Goal: Information Seeking & Learning: Learn about a topic

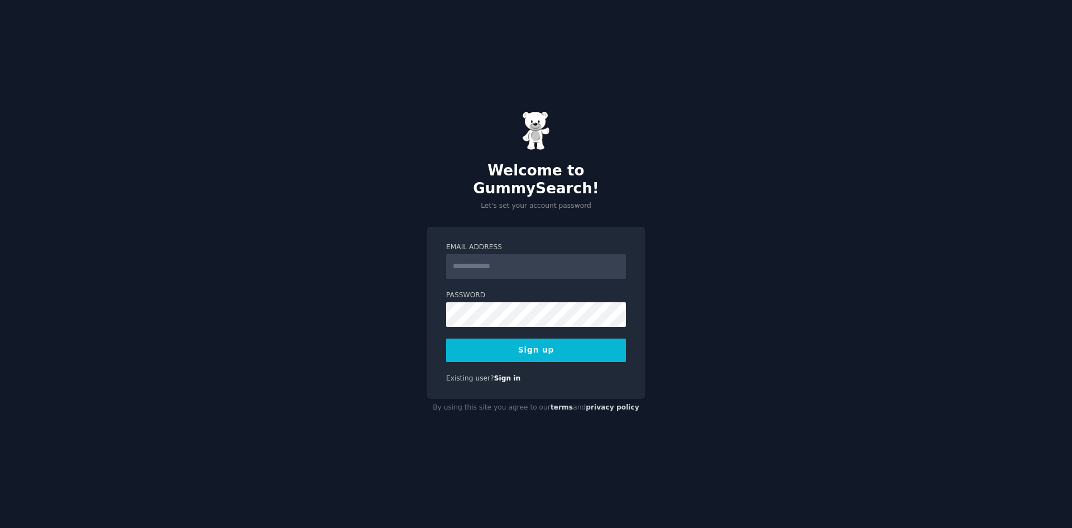
click at [497, 256] on input "Email Address" at bounding box center [536, 266] width 180 height 25
type input "**********"
click at [546, 338] on button "Sign up" at bounding box center [536, 349] width 180 height 23
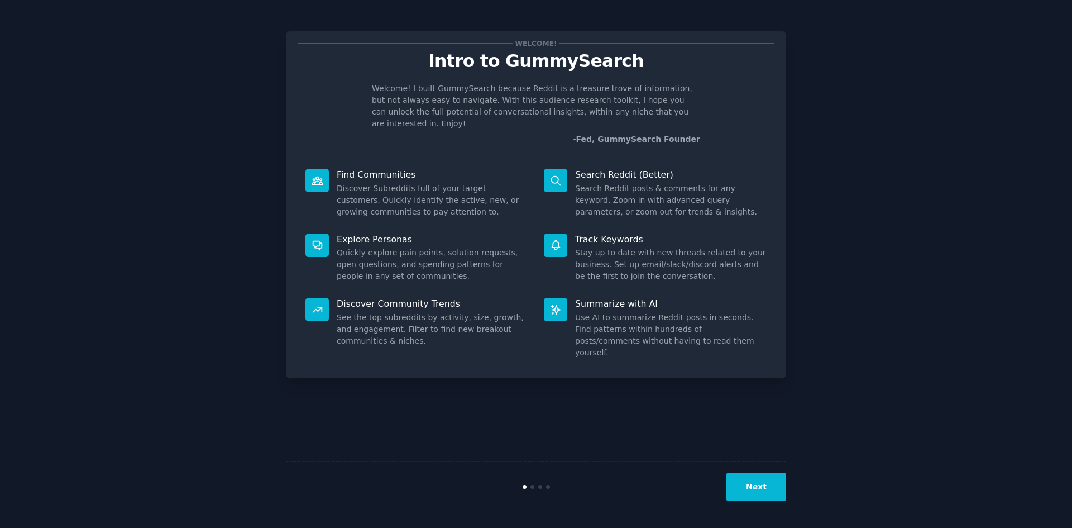
click at [637, 169] on p "Search Reddit (Better)" at bounding box center [671, 175] width 192 height 12
click at [556, 176] on icon at bounding box center [555, 180] width 9 height 9
click at [765, 484] on button "Next" at bounding box center [757, 486] width 60 height 27
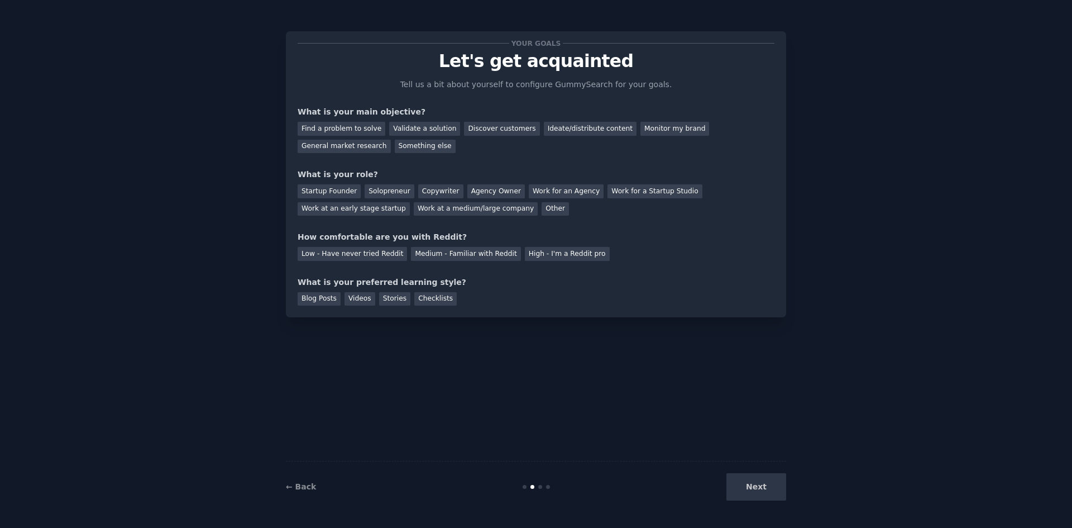
click at [394, 109] on div "What is your main objective?" at bounding box center [536, 112] width 477 height 12
drag, startPoint x: 422, startPoint y: 108, endPoint x: 408, endPoint y: 109, distance: 14.0
click at [421, 108] on div "What is your main objective?" at bounding box center [536, 112] width 477 height 12
drag, startPoint x: 399, startPoint y: 154, endPoint x: 340, endPoint y: 142, distance: 60.5
click at [384, 151] on div "Your goals Let's get acquainted Tell us a bit about yourself to configure Gummy…" at bounding box center [536, 174] width 477 height 263
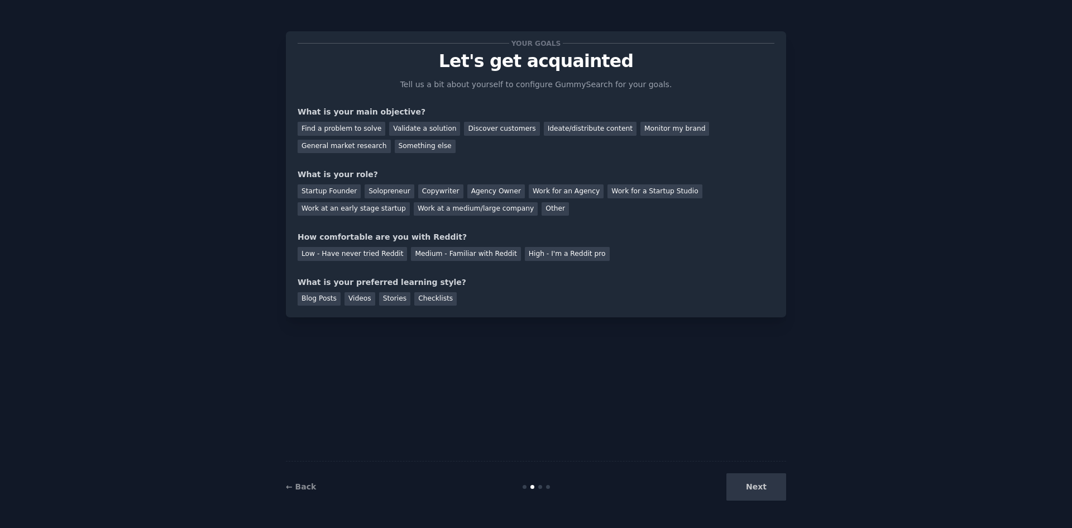
click at [335, 111] on div "What is your main objective?" at bounding box center [536, 112] width 477 height 12
click at [477, 128] on div "Discover customers" at bounding box center [501, 129] width 75 height 14
click at [385, 189] on div "Solopreneur" at bounding box center [389, 191] width 49 height 14
click at [369, 254] on div "Low - Have never tried Reddit" at bounding box center [352, 254] width 109 height 14
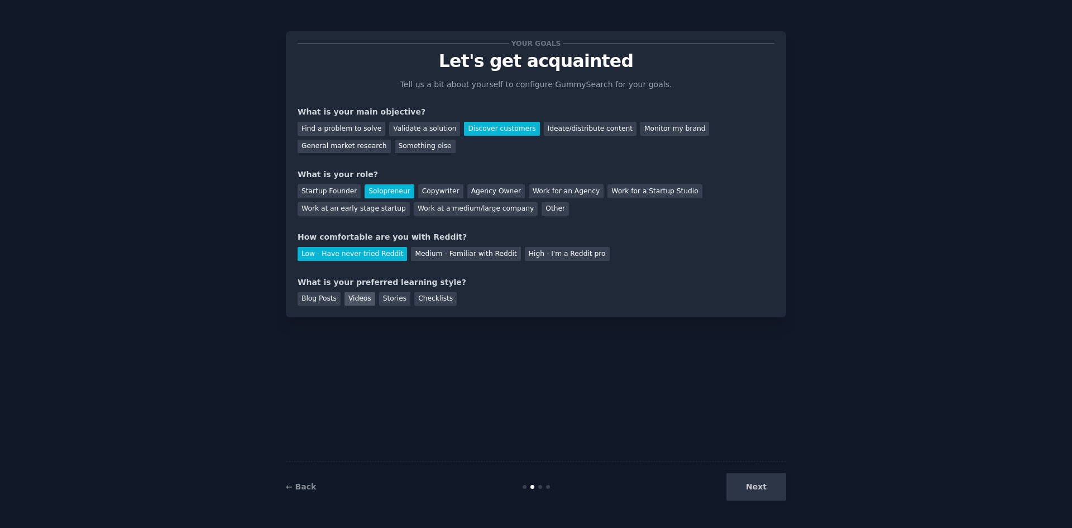
click at [354, 298] on div "Videos" at bounding box center [360, 299] width 31 height 14
click at [760, 488] on button "Next" at bounding box center [757, 486] width 60 height 27
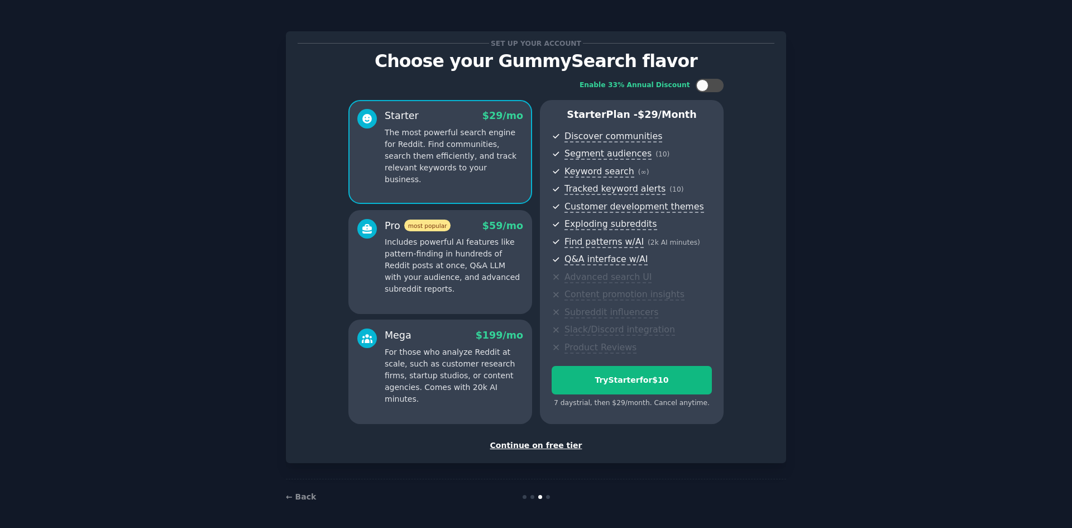
click at [473, 224] on div "Pro most popular $ 59 /mo" at bounding box center [454, 226] width 139 height 14
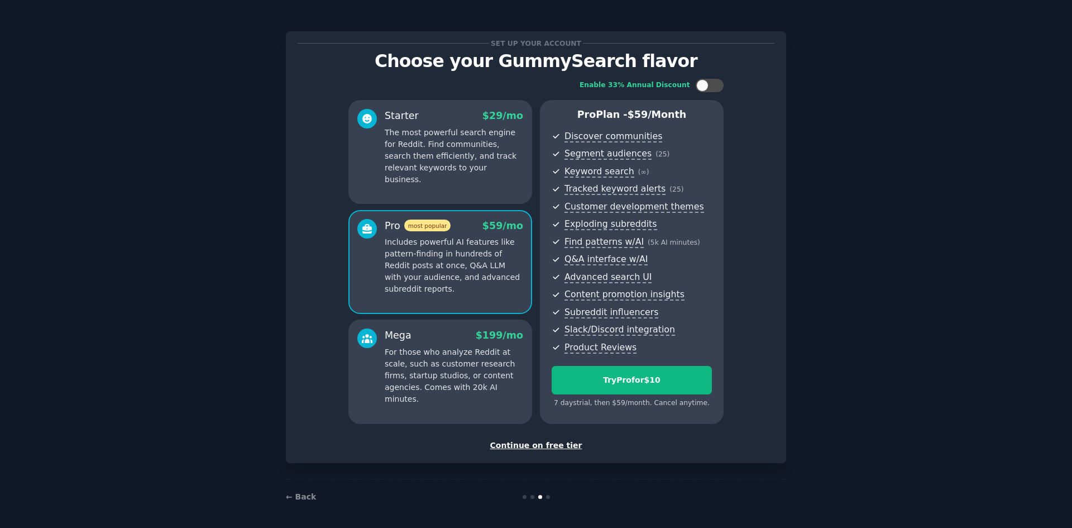
click at [471, 161] on p "The most powerful search engine for Reddit. Find communities, search them effic…" at bounding box center [454, 156] width 139 height 59
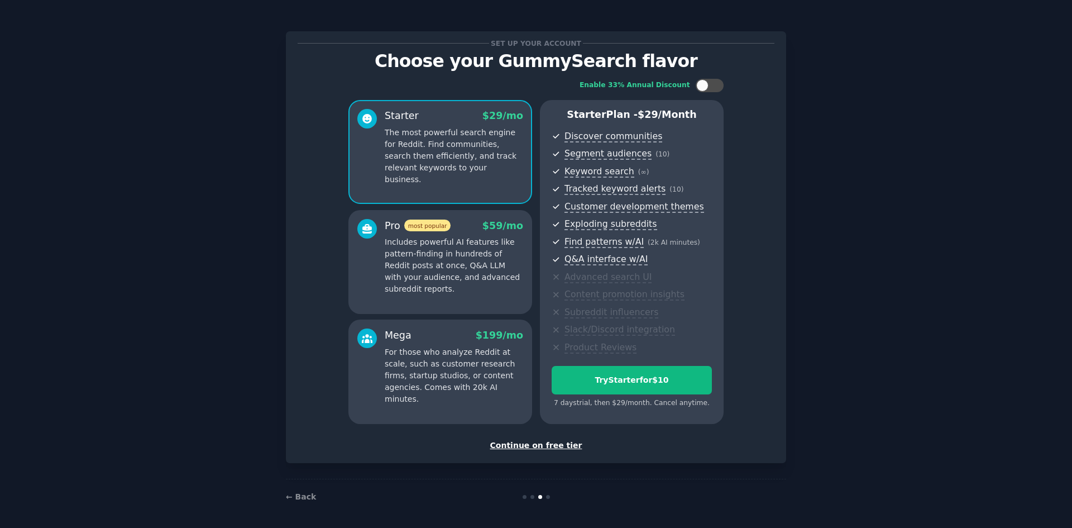
click at [537, 443] on div "Continue on free tier" at bounding box center [536, 446] width 477 height 12
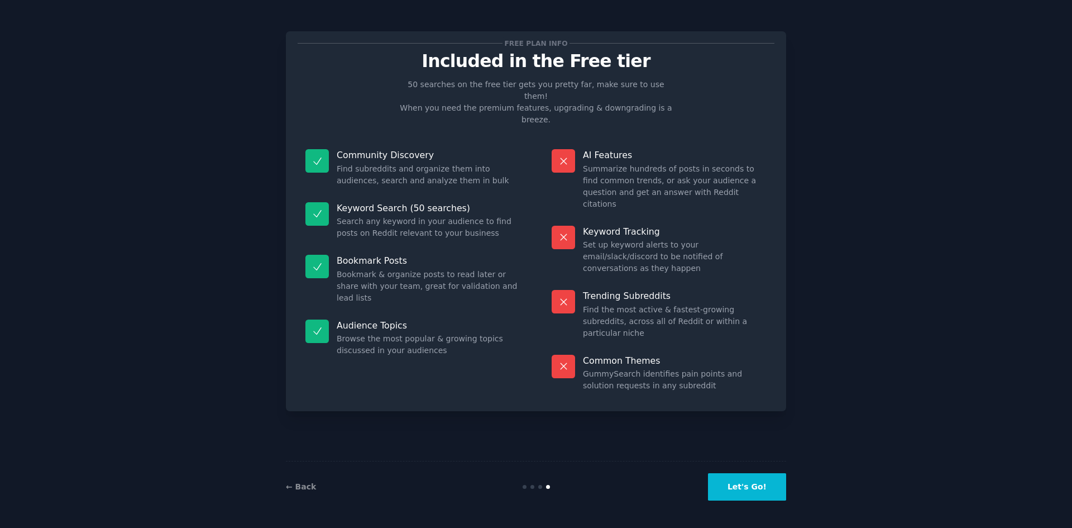
click at [759, 481] on button "Let's Go!" at bounding box center [747, 486] width 78 height 27
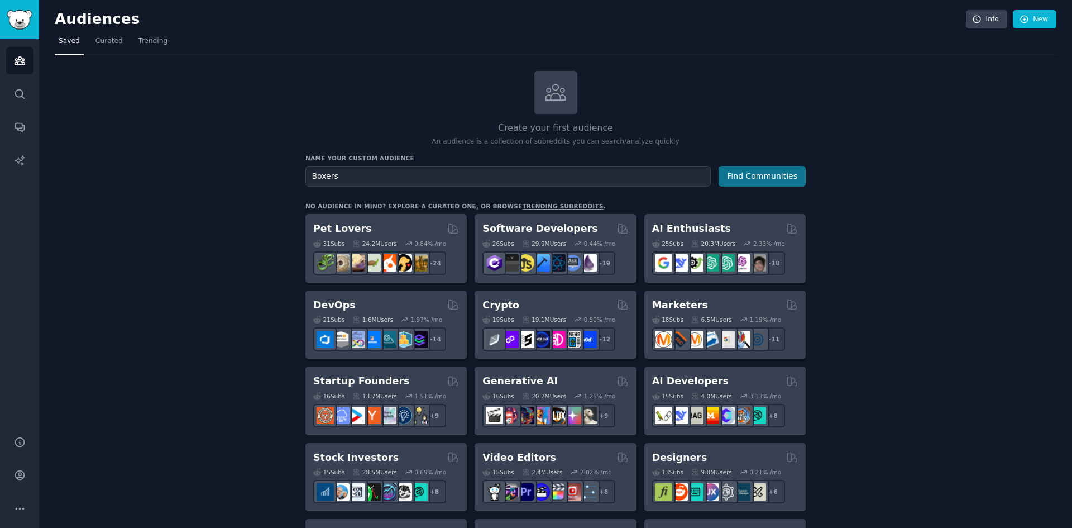
type input "Boxers"
click at [762, 180] on button "Find Communities" at bounding box center [762, 176] width 87 height 21
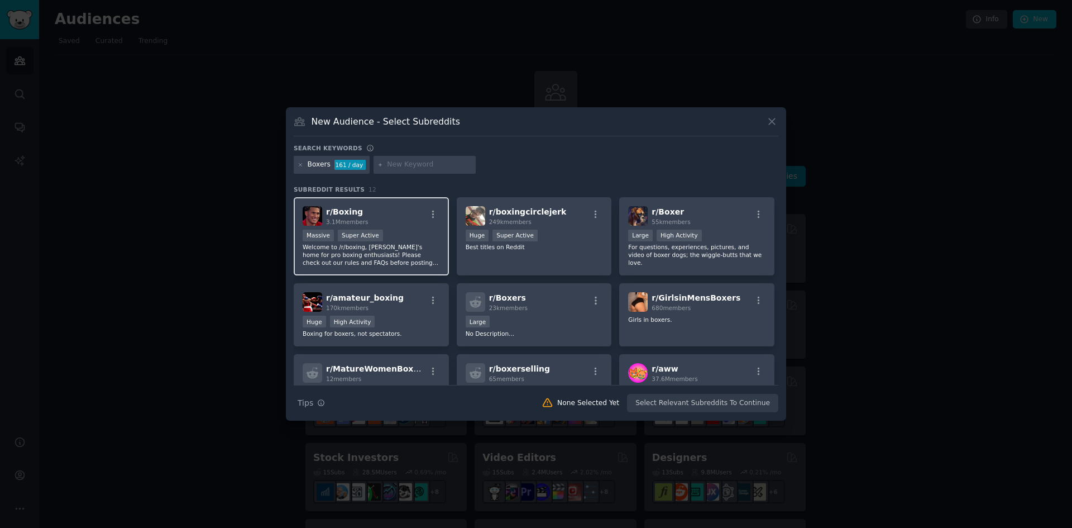
click at [378, 226] on div "r/ Boxing 3.1M members Massive Super Active Welcome to /r/boxing, [PERSON_NAME]…" at bounding box center [371, 236] width 155 height 79
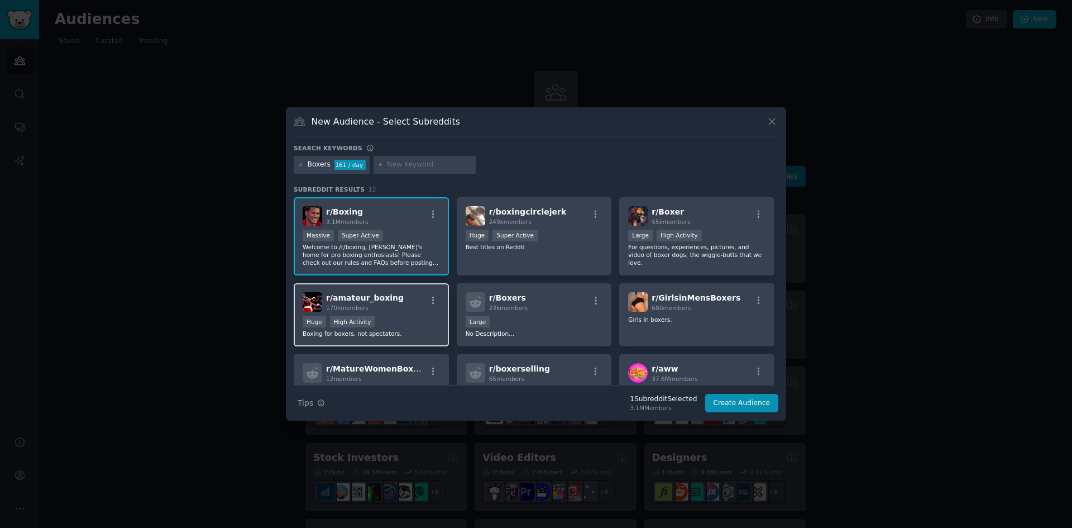
click at [398, 321] on div "100,000 - 1,000,000 members Huge High Activity" at bounding box center [371, 323] width 137 height 14
click at [754, 403] on button "Create Audience" at bounding box center [742, 403] width 74 height 19
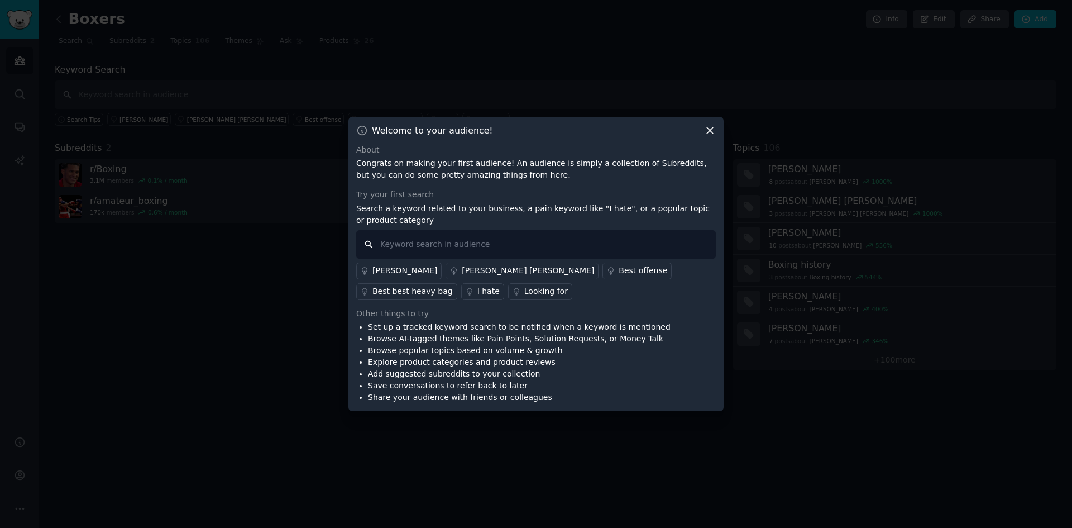
click at [435, 250] on input "text" at bounding box center [536, 244] width 360 height 28
type input "punching bag"
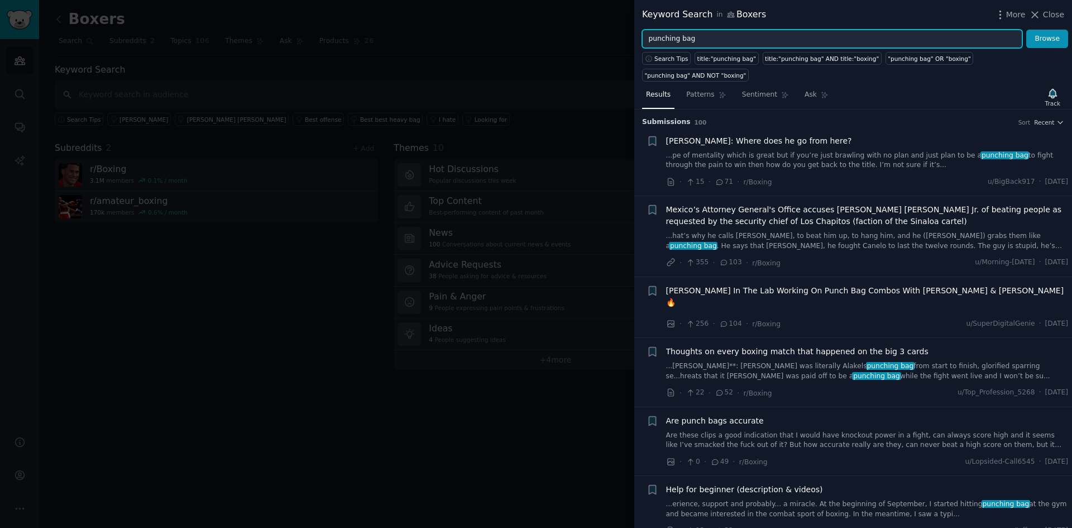
drag, startPoint x: 706, startPoint y: 43, endPoint x: 581, endPoint y: 33, distance: 125.5
click at [580, 37] on div "Keyword Search in Boxers More Close punching bag Browse Search Tips title:"punc…" at bounding box center [536, 264] width 1072 height 528
type input "home training"
click at [1027, 30] on button "Browse" at bounding box center [1048, 39] width 42 height 19
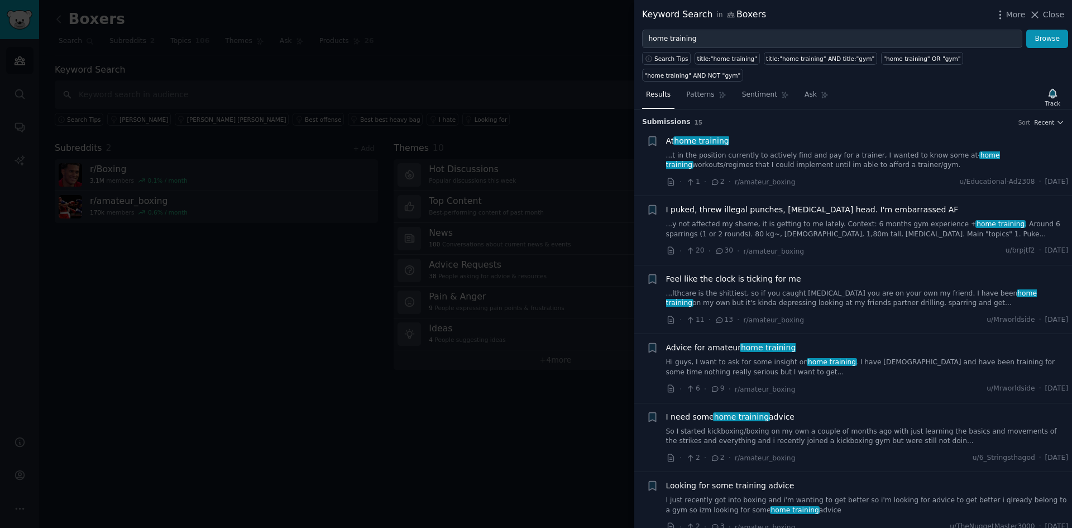
click at [776, 151] on link "...t in the position currently to actively find and pay for a trainer, I wanted…" at bounding box center [867, 161] width 403 height 20
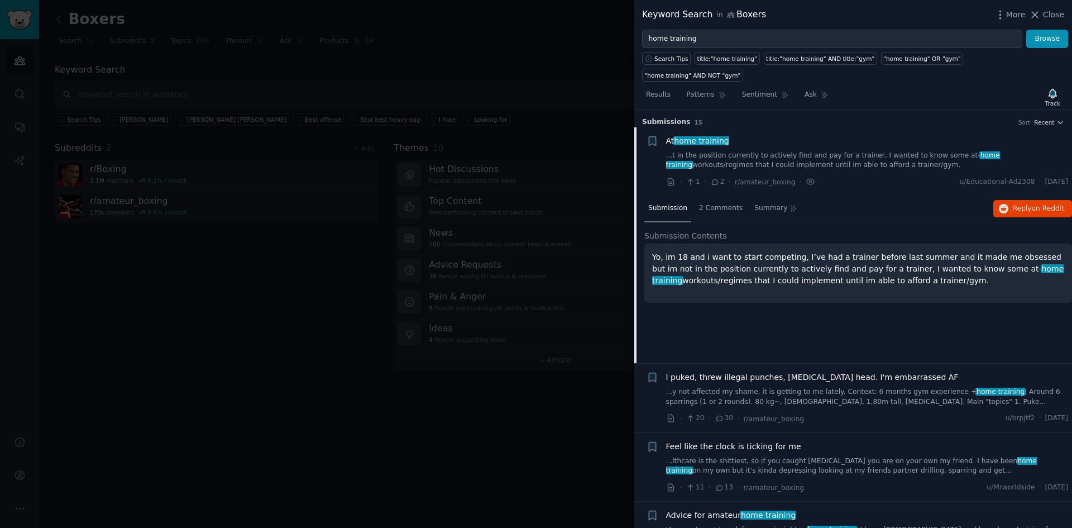
scroll to position [18, 0]
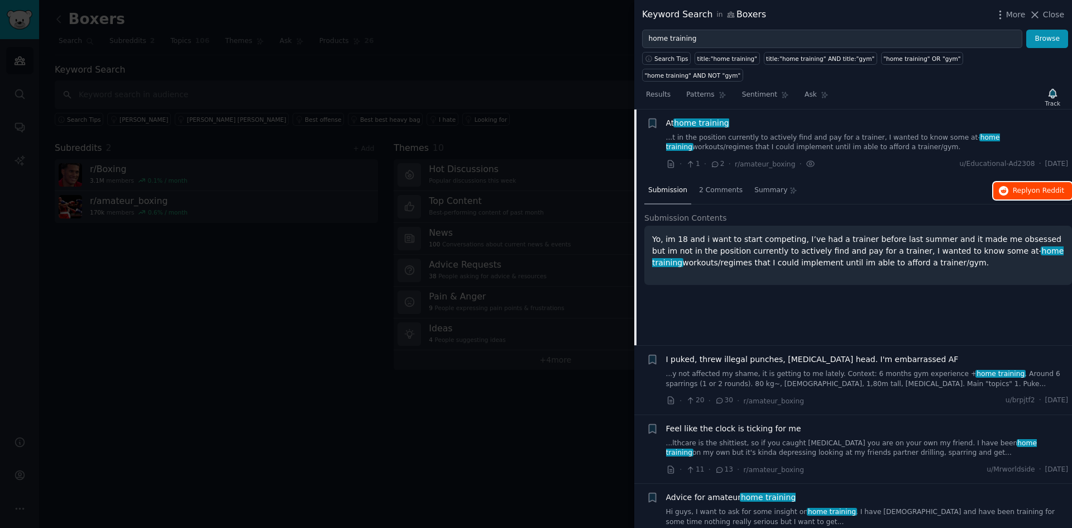
click at [1033, 187] on span "on Reddit" at bounding box center [1048, 191] width 32 height 8
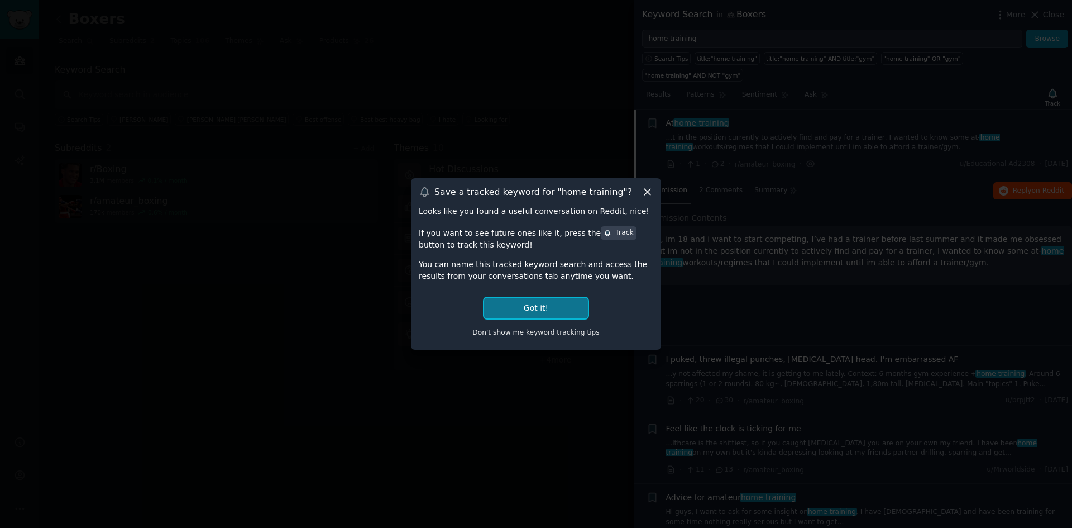
click at [534, 306] on button "Got it!" at bounding box center [536, 308] width 104 height 21
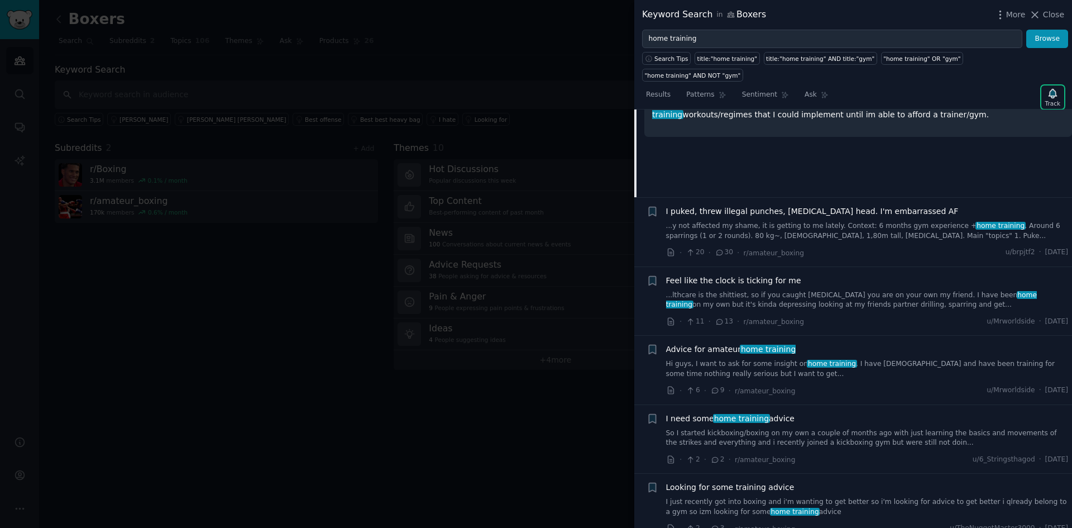
scroll to position [185, 0]
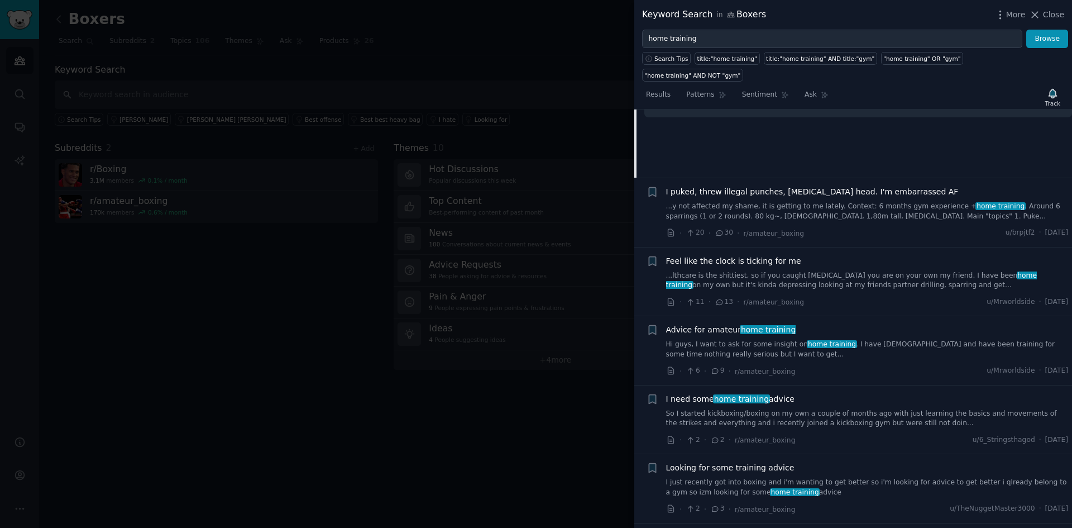
click at [816, 271] on link "...lthcare is the shittiest, so if you caught [MEDICAL_DATA] you are on your ow…" at bounding box center [867, 281] width 403 height 20
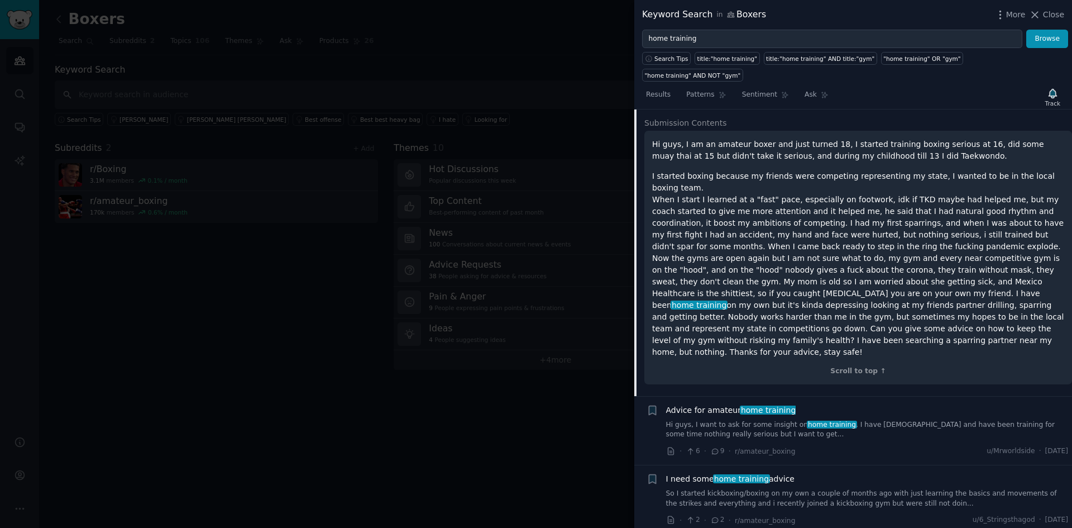
scroll to position [268, 0]
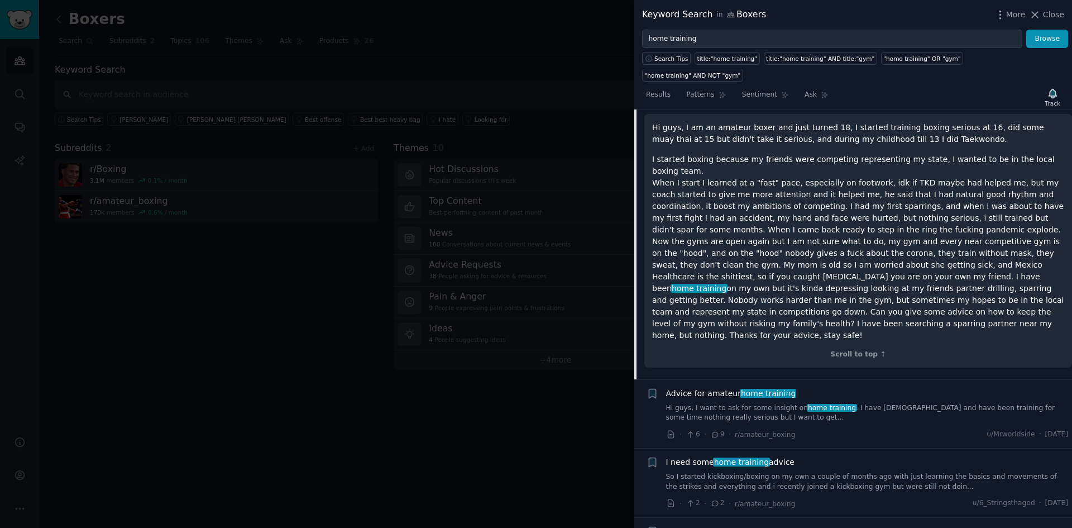
click at [751, 403] on link "Hi guys, I want to ask for some insight on home training . I have [DEMOGRAPHIC_…" at bounding box center [867, 413] width 403 height 20
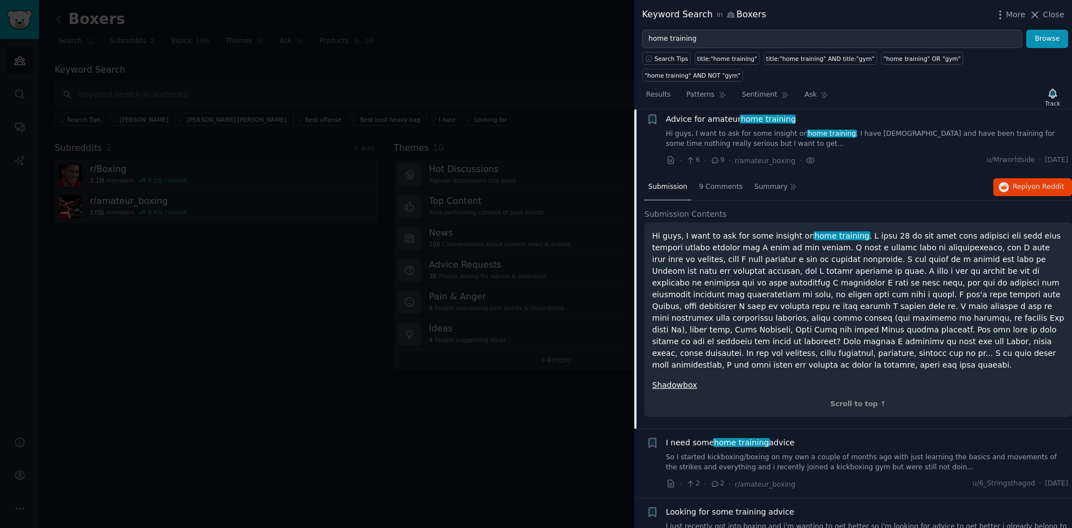
scroll to position [225, 0]
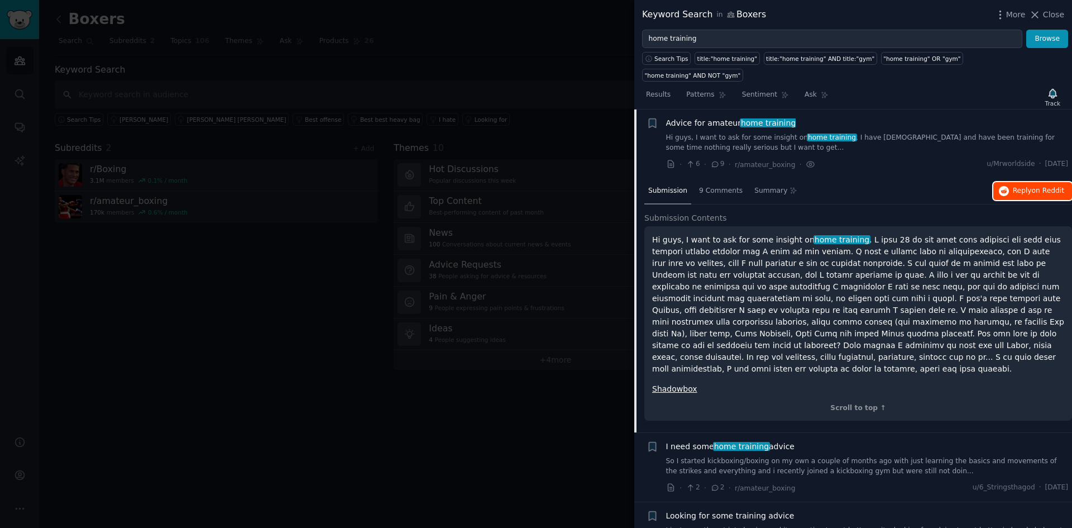
click at [1028, 186] on span "Reply on Reddit" at bounding box center [1038, 191] width 51 height 10
click at [734, 234] on p "Hi guys, I want to ask for some insight on home training" at bounding box center [858, 304] width 412 height 141
